Goal: Find specific page/section: Find specific page/section

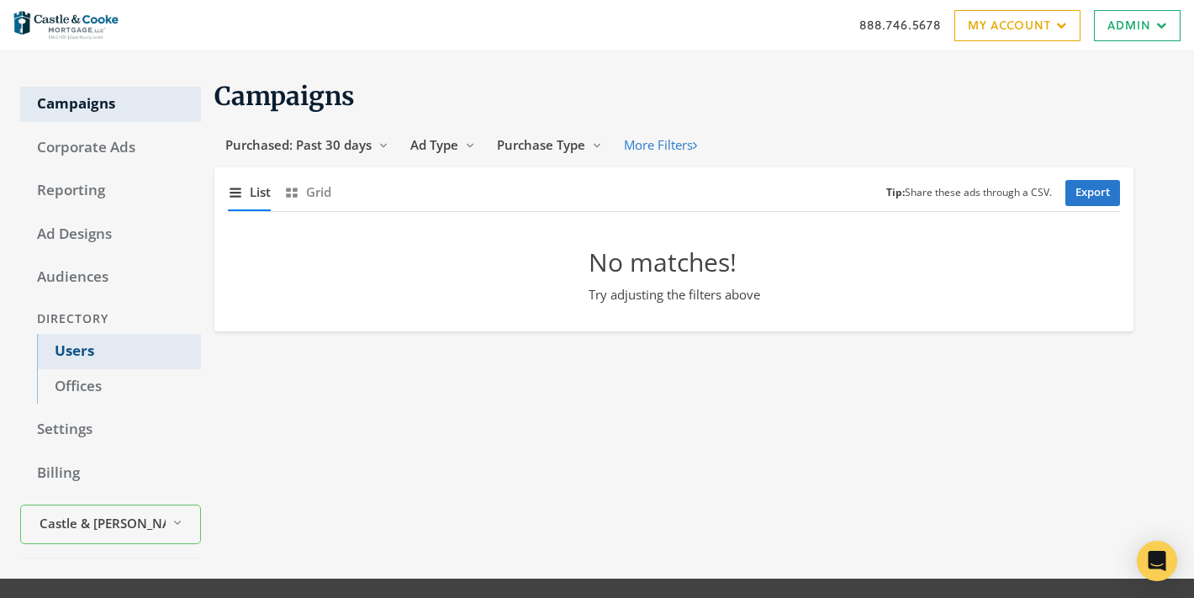
click at [61, 351] on link "Users" at bounding box center [119, 351] width 164 height 35
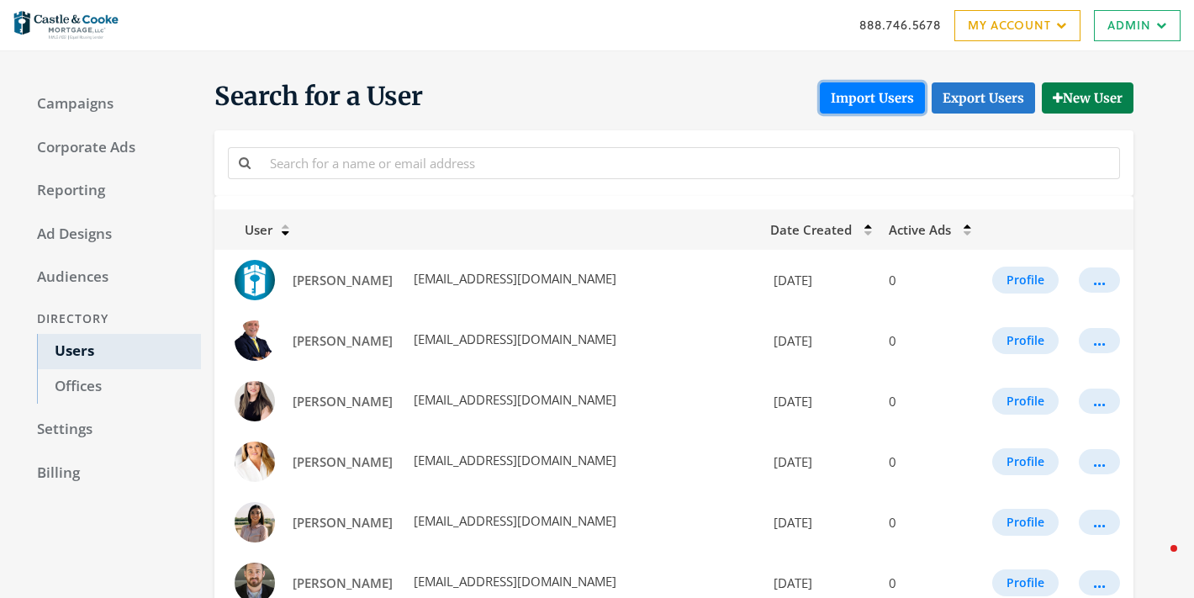
click at [874, 100] on button "Import Users" at bounding box center [872, 97] width 105 height 31
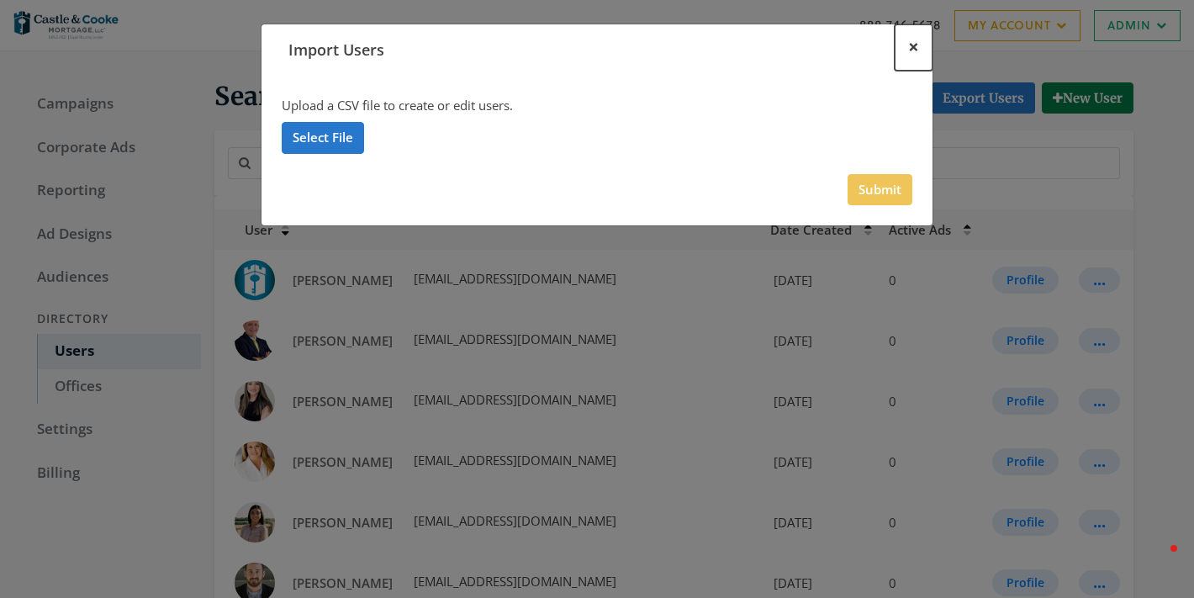
click at [914, 46] on span "×" at bounding box center [913, 47] width 11 height 26
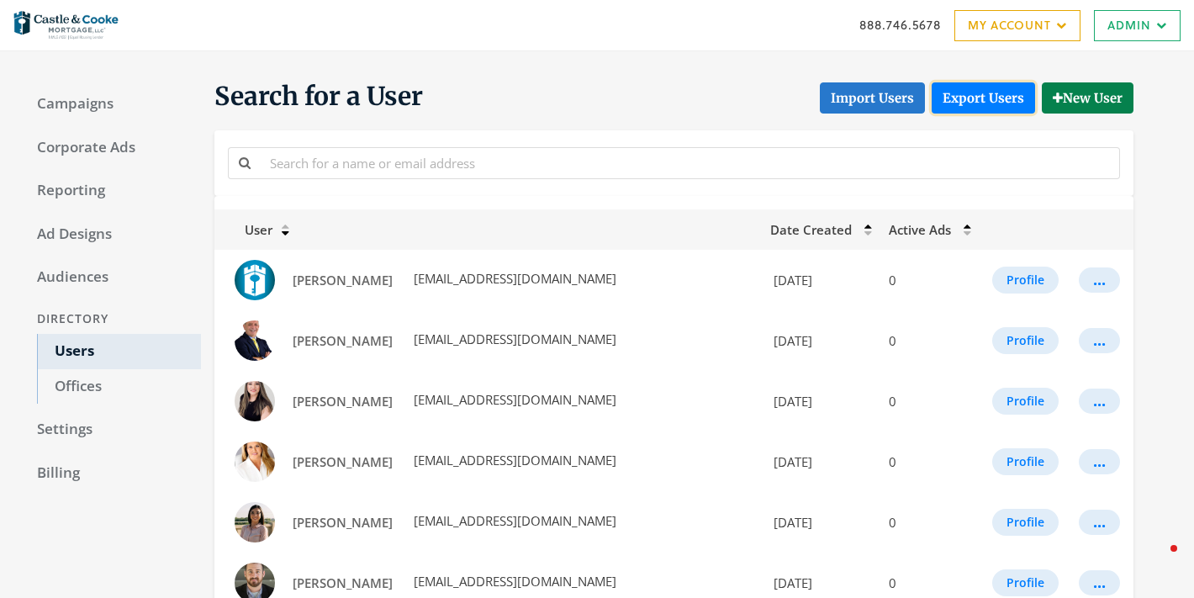
click at [958, 103] on link "Export Users" at bounding box center [983, 97] width 103 height 31
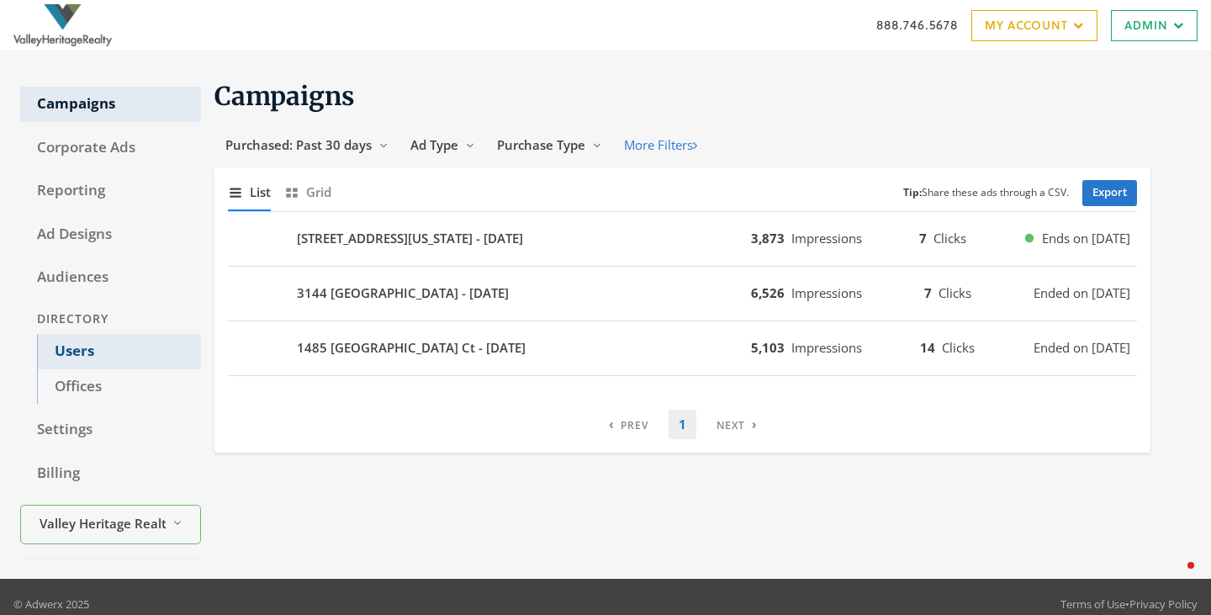
click at [62, 357] on link "Users" at bounding box center [119, 351] width 164 height 35
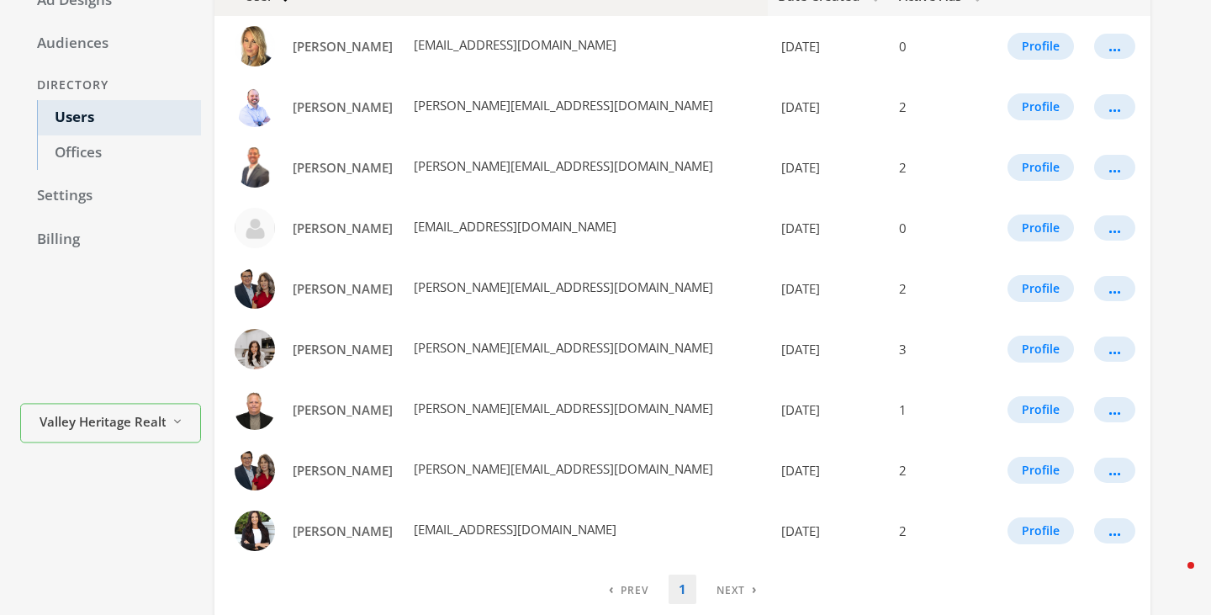
scroll to position [307, 0]
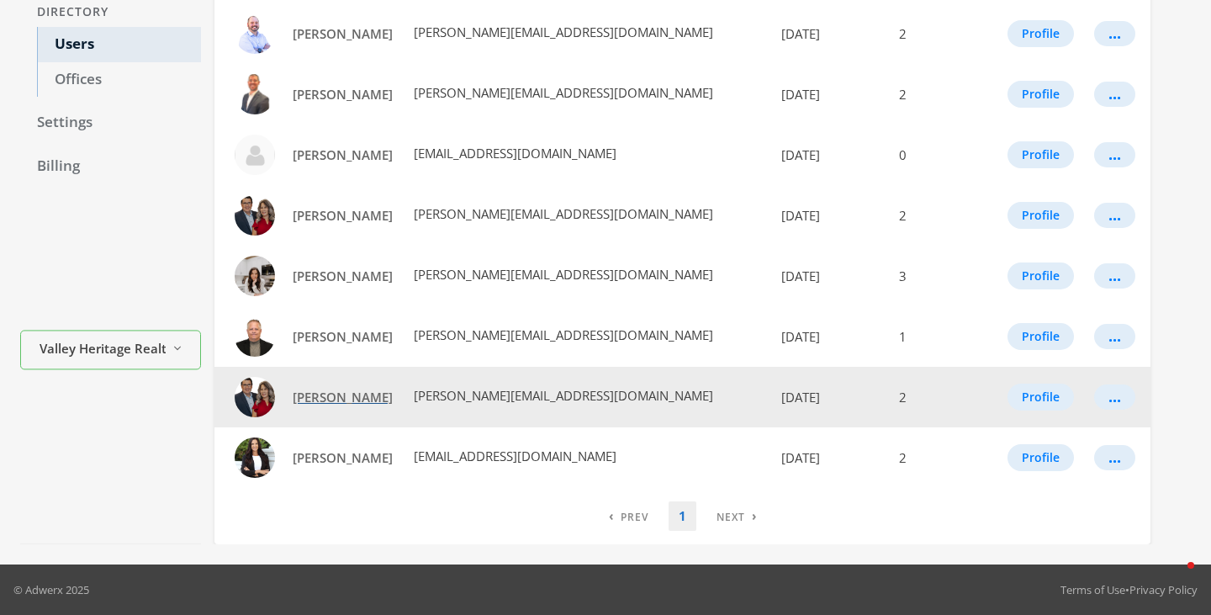
click at [330, 397] on span "Neil Weese" at bounding box center [343, 396] width 100 height 17
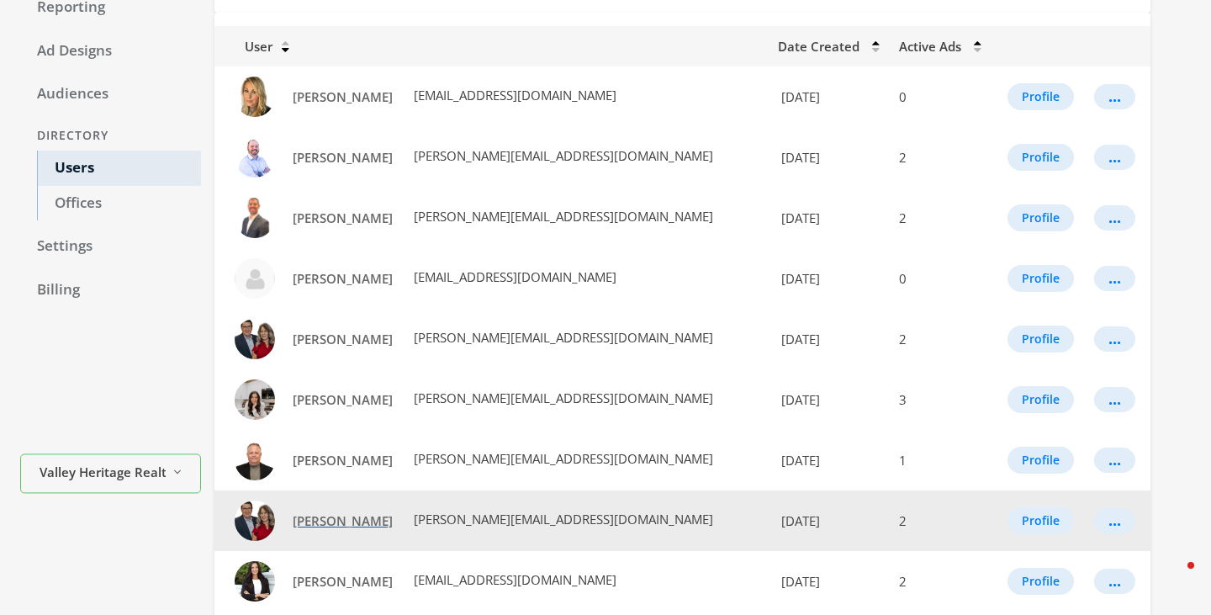
scroll to position [307, 0]
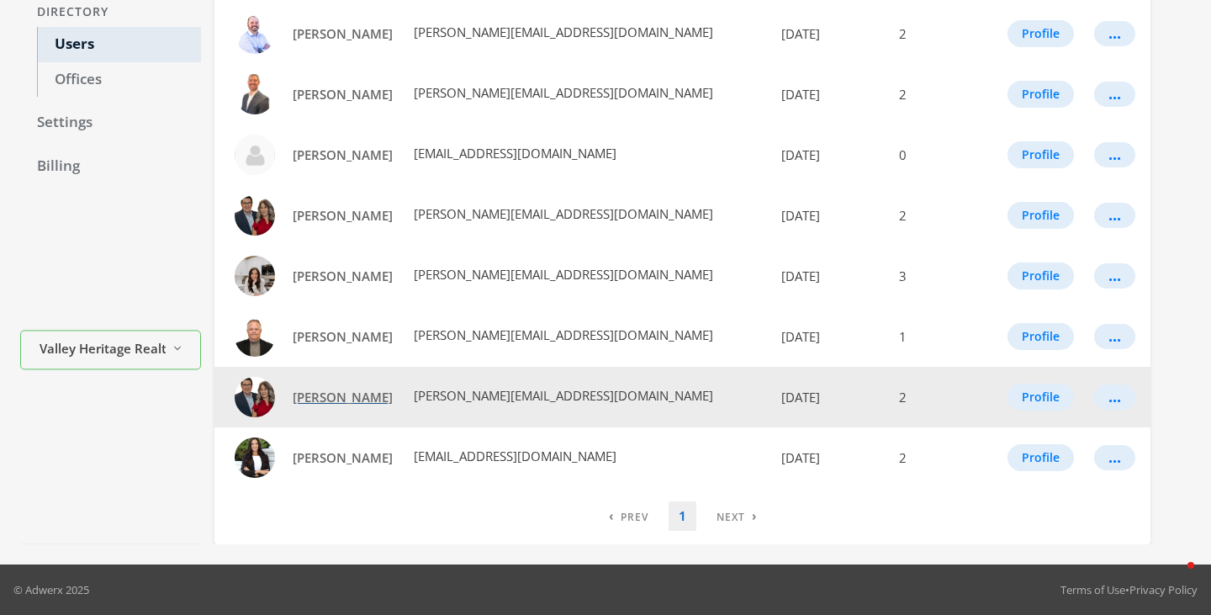
click at [314, 402] on span "[PERSON_NAME]" at bounding box center [343, 396] width 100 height 17
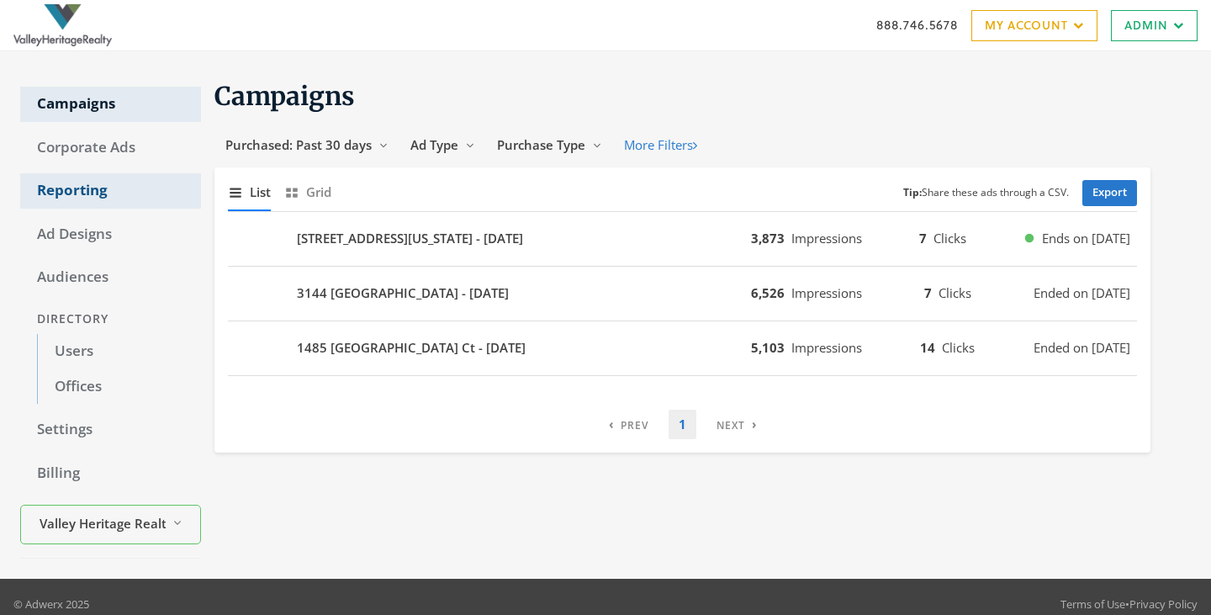
click at [56, 190] on link "Reporting" at bounding box center [110, 190] width 181 height 35
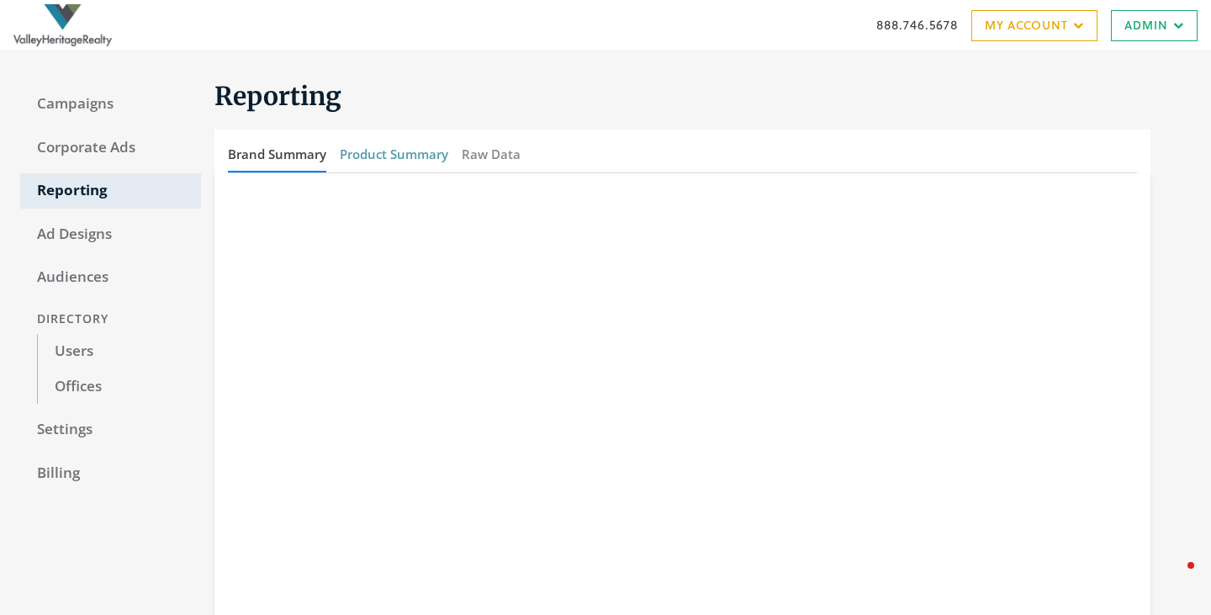
click at [399, 159] on button "Product Summary" at bounding box center [394, 154] width 108 height 36
click at [493, 154] on button "Raw Data" at bounding box center [491, 154] width 59 height 36
